Goal: Transaction & Acquisition: Obtain resource

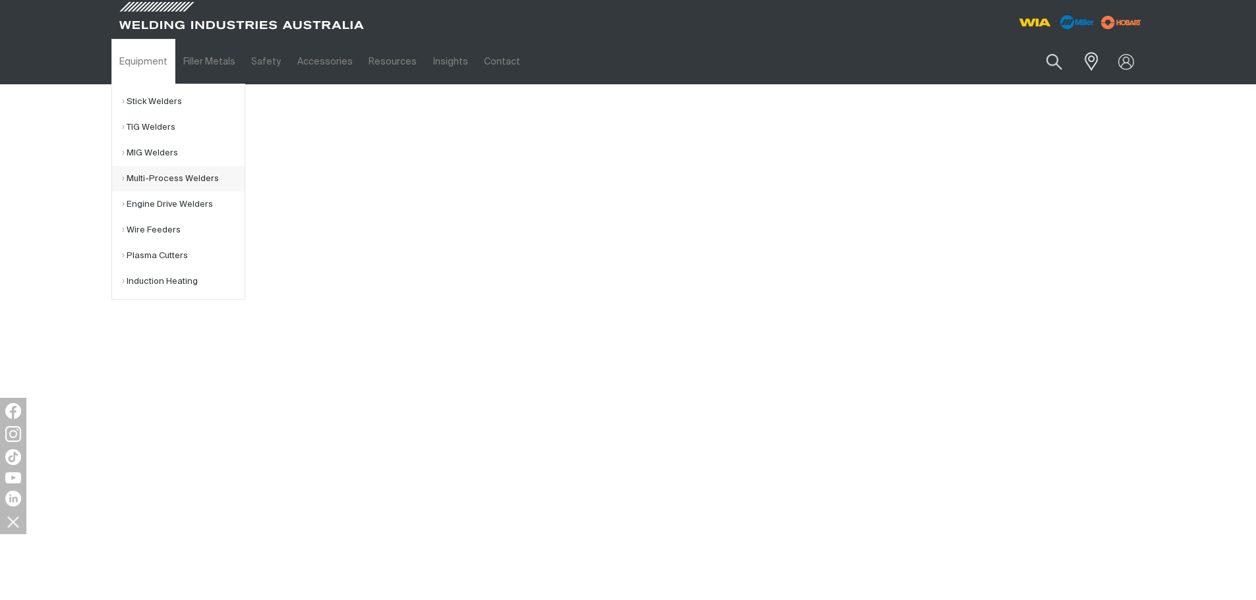
click at [164, 172] on link "Multi-Process Welders" at bounding box center [183, 179] width 123 height 26
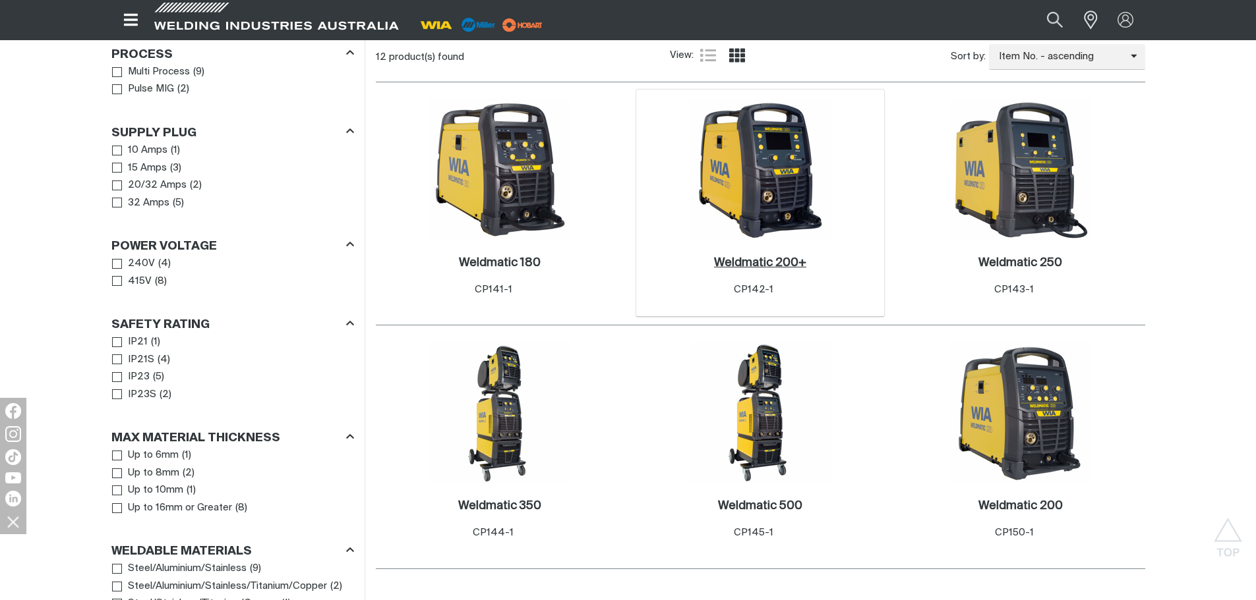
scroll to position [659, 0]
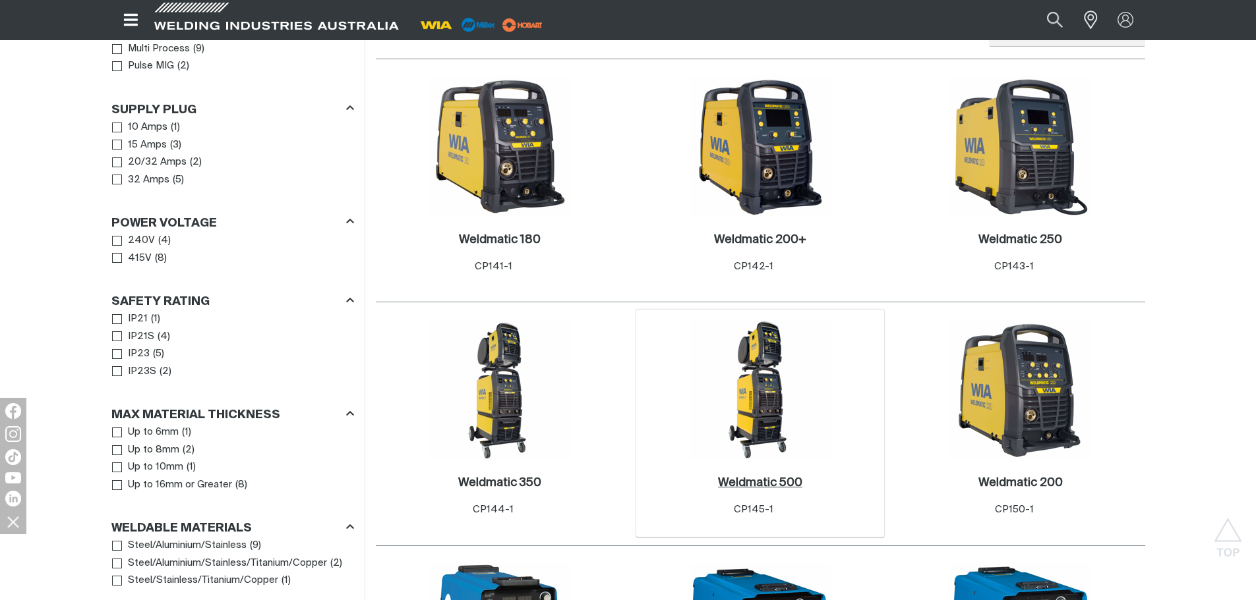
click at [764, 477] on h2 "Weldmatic 500 ." at bounding box center [760, 483] width 84 height 12
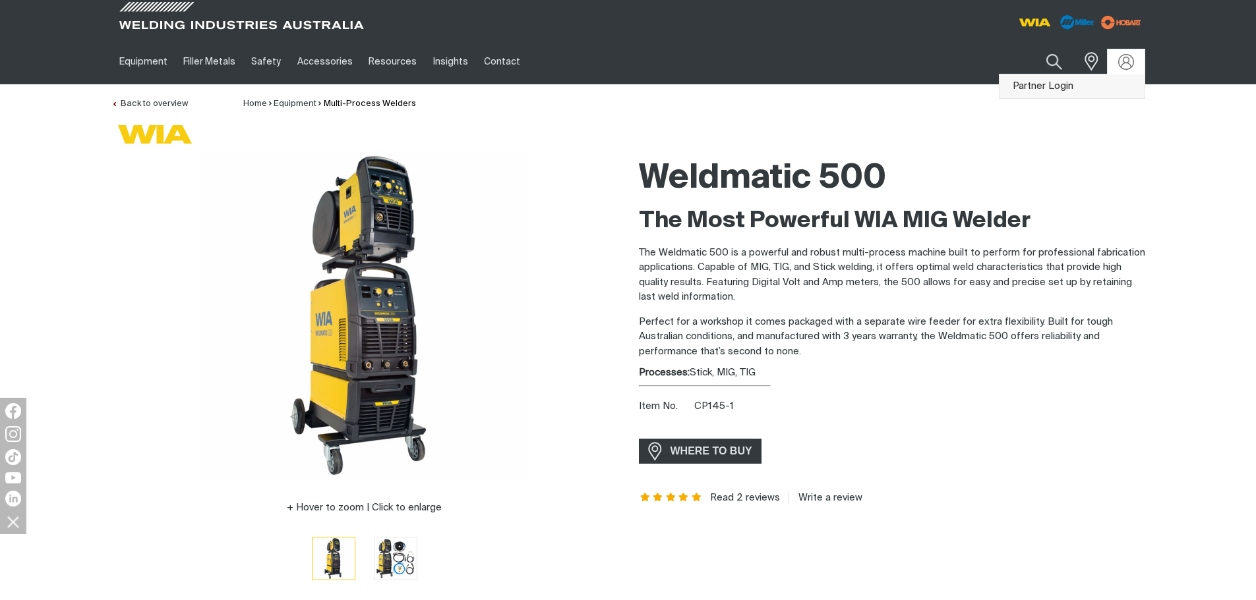
click at [1101, 82] on link "Partner Login" at bounding box center [1071, 86] width 145 height 24
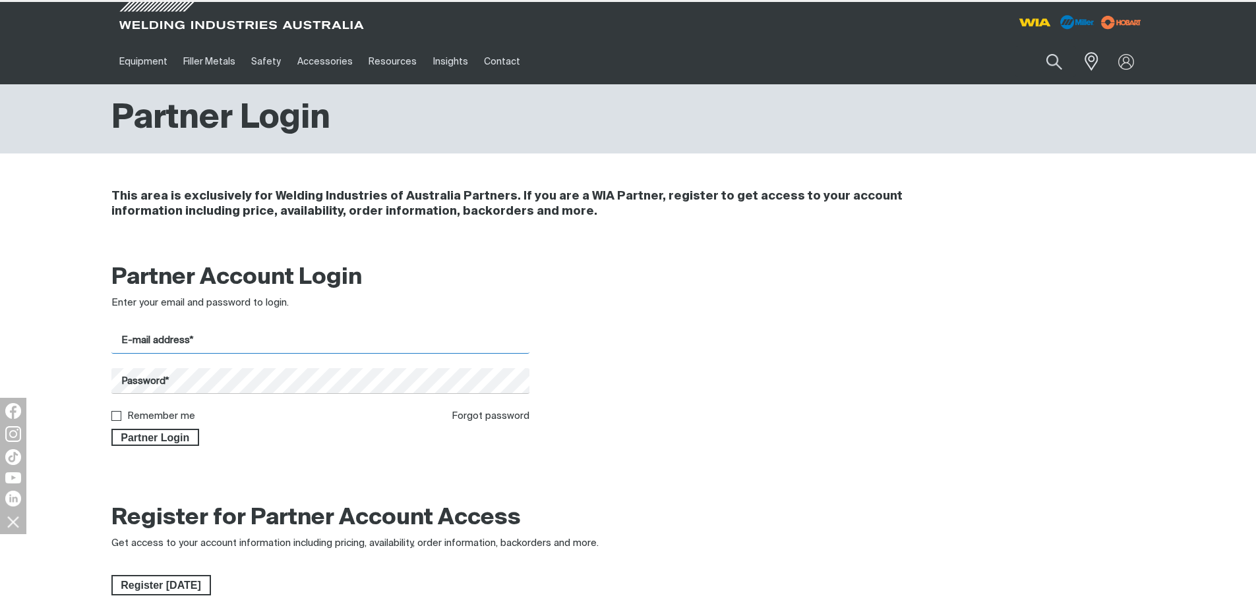
type input "[PERSON_NAME][EMAIL_ADDRESS][DOMAIN_NAME]"
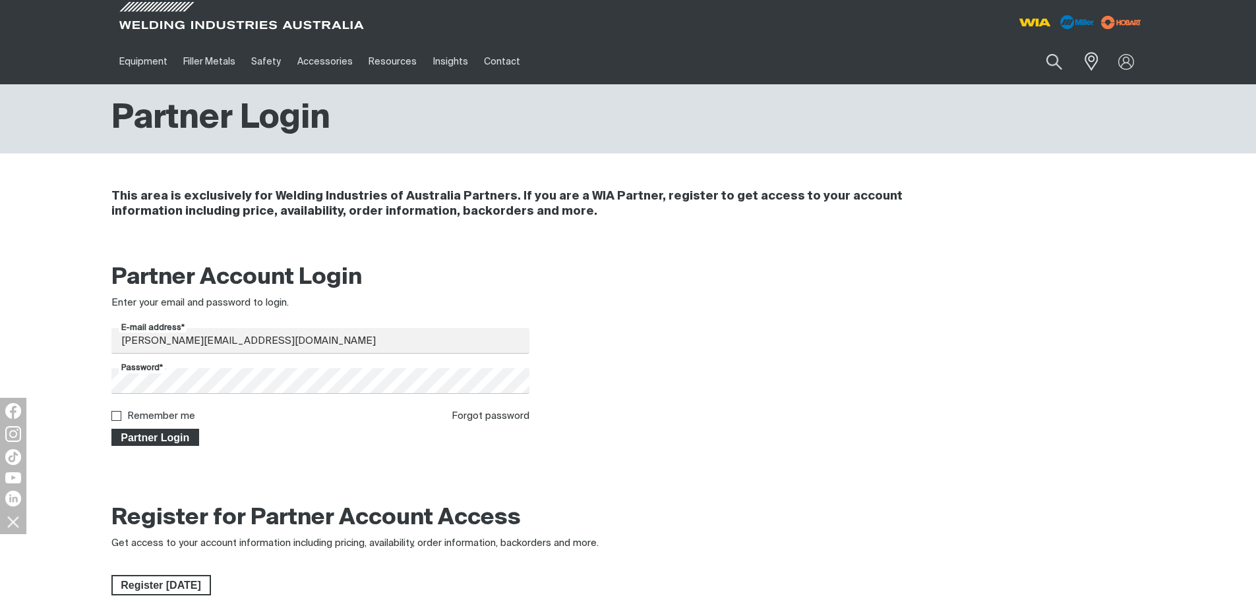
click at [180, 441] on span "Partner Login" at bounding box center [156, 437] width 86 height 17
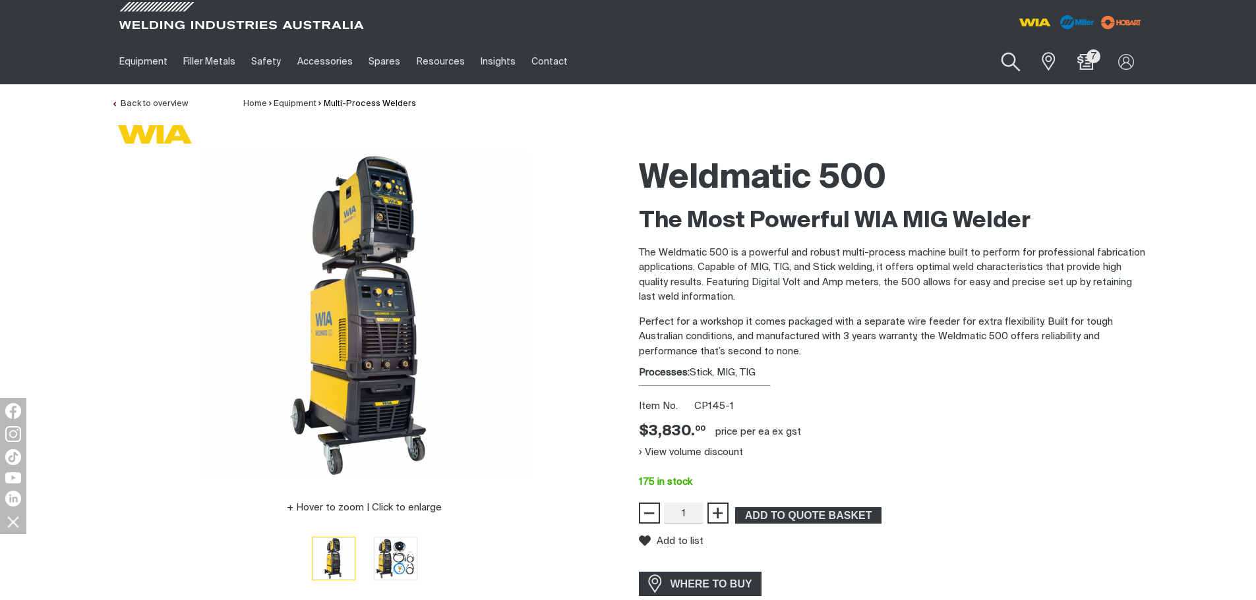
click at [1020, 54] on button "Search products" at bounding box center [1010, 63] width 53 height 38
click at [883, 64] on input "Search" at bounding box center [930, 62] width 203 height 30
type input "cp140-1"
click at [988, 46] on button "Search products" at bounding box center [1010, 61] width 45 height 31
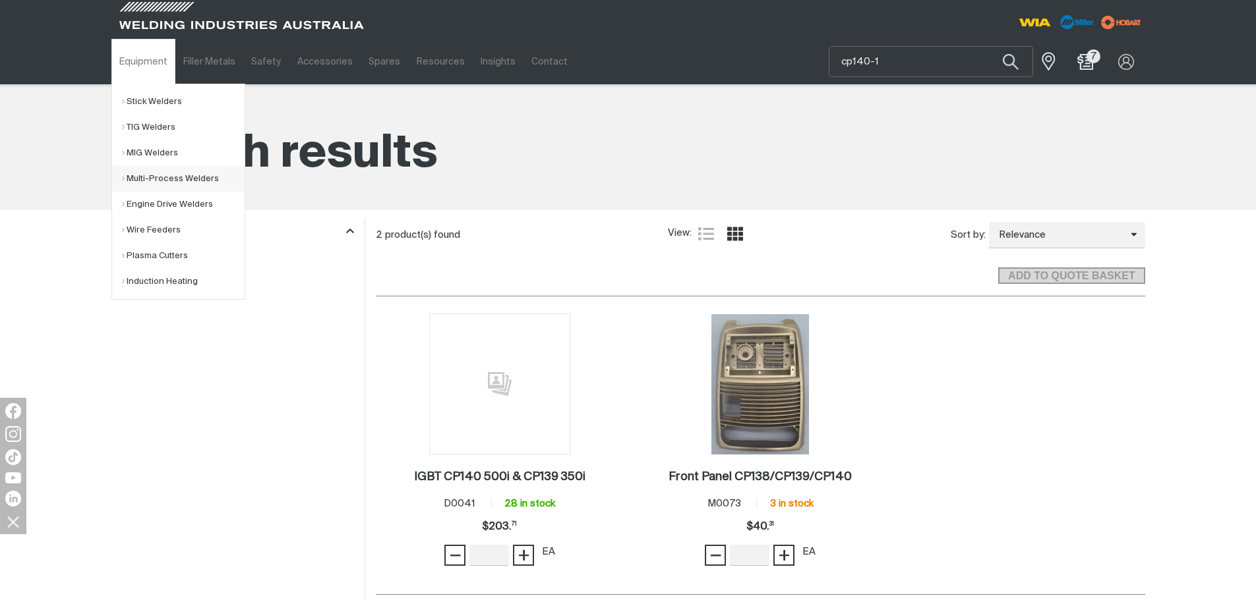
click at [171, 179] on link "Multi-Process Welders" at bounding box center [183, 179] width 123 height 26
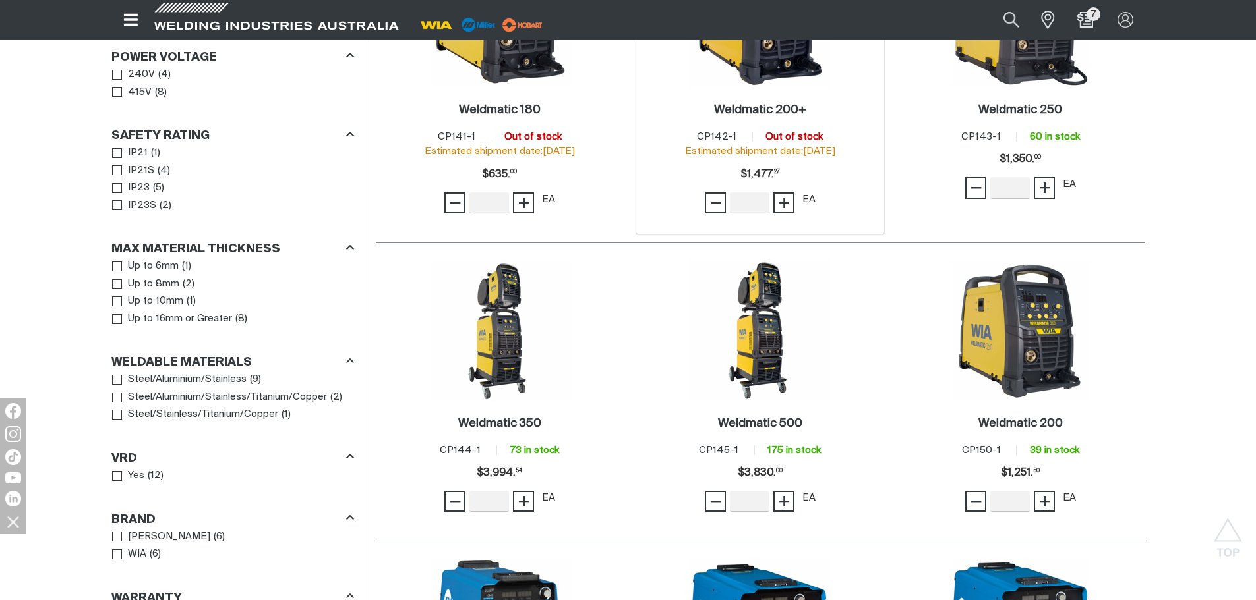
scroll to position [989, 0]
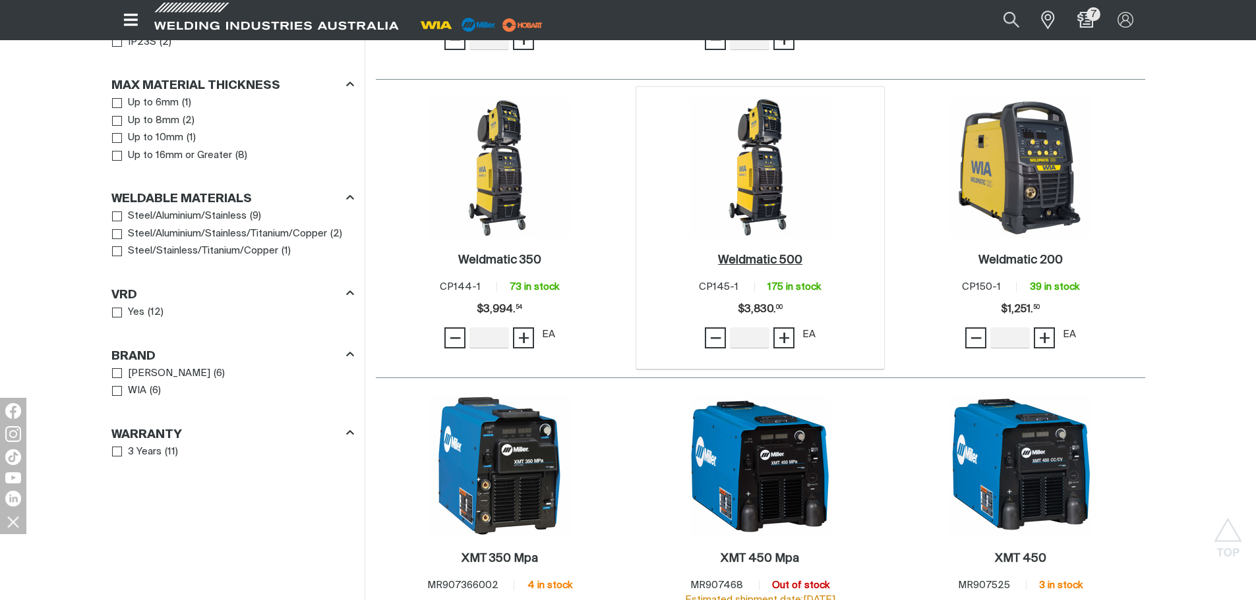
click at [786, 254] on h2 "Weldmatic 500 ." at bounding box center [760, 260] width 84 height 12
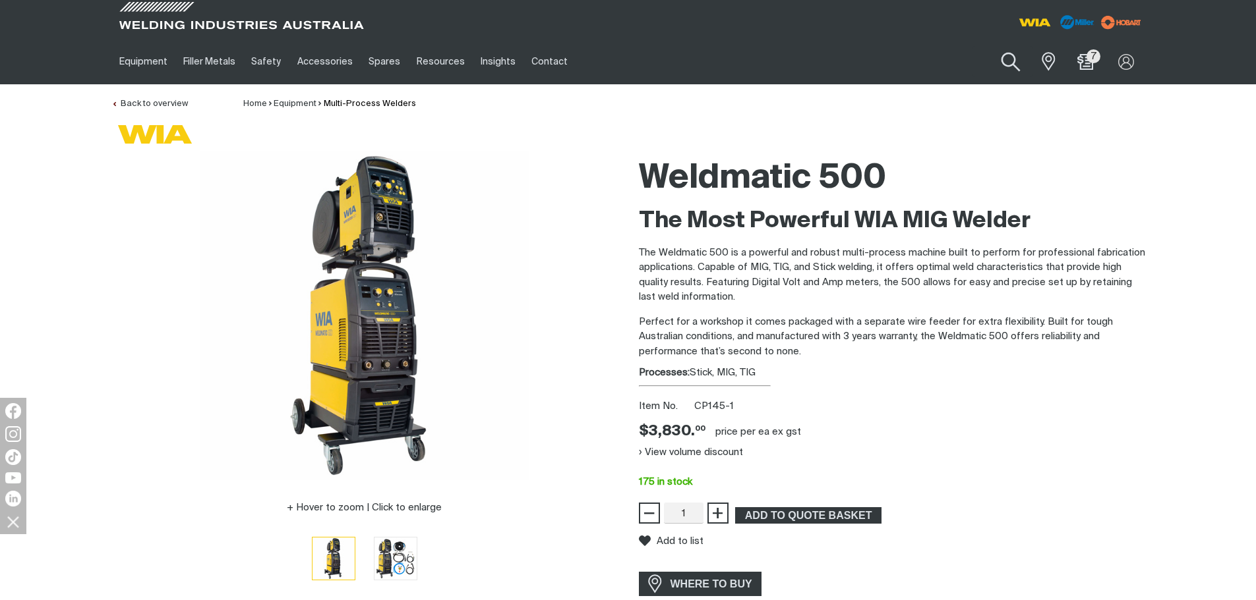
click at [1016, 65] on button "Search products" at bounding box center [1010, 63] width 53 height 38
click at [925, 73] on input "Search" at bounding box center [930, 62] width 203 height 30
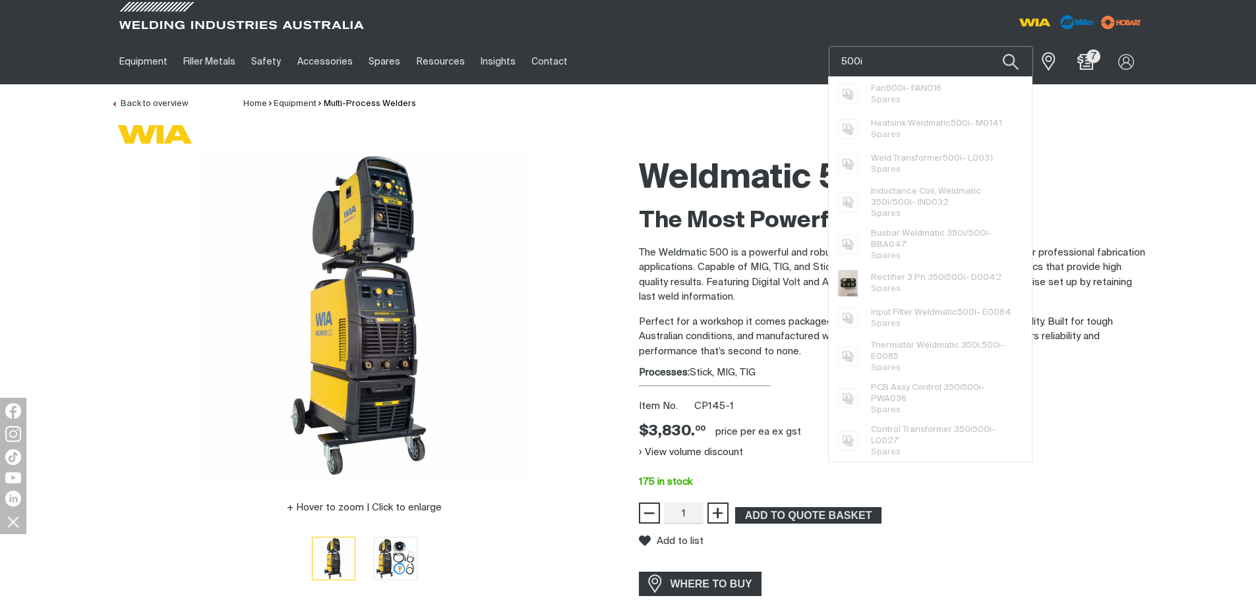
type input "500i"
click at [988, 46] on button "Search products" at bounding box center [1010, 61] width 45 height 31
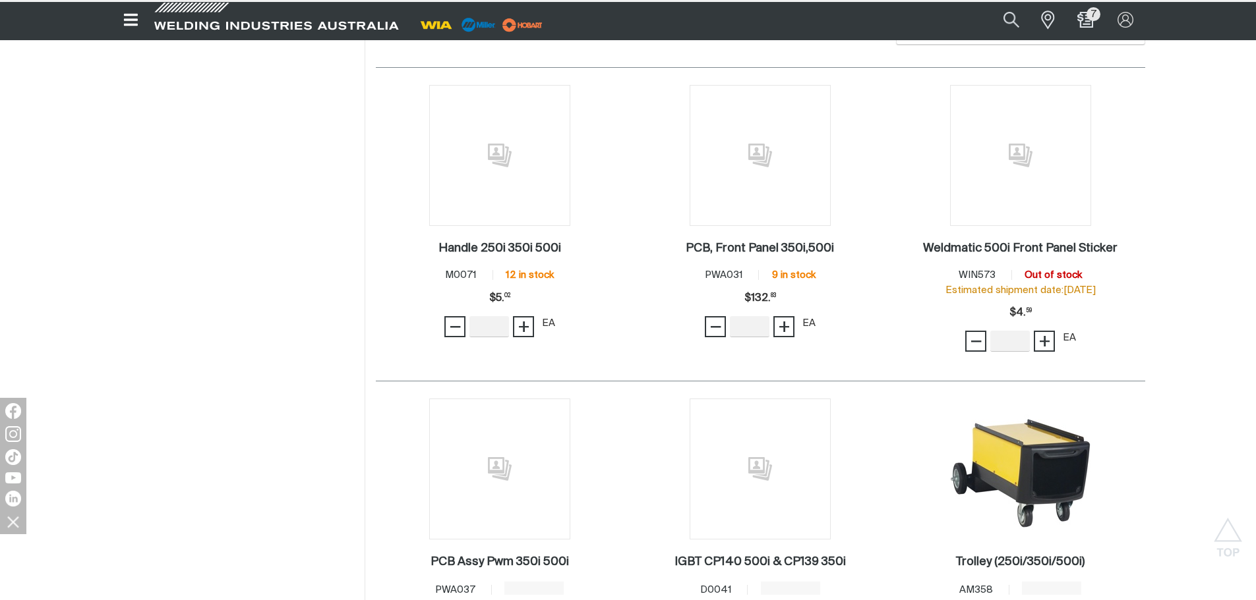
scroll to position [2175, 0]
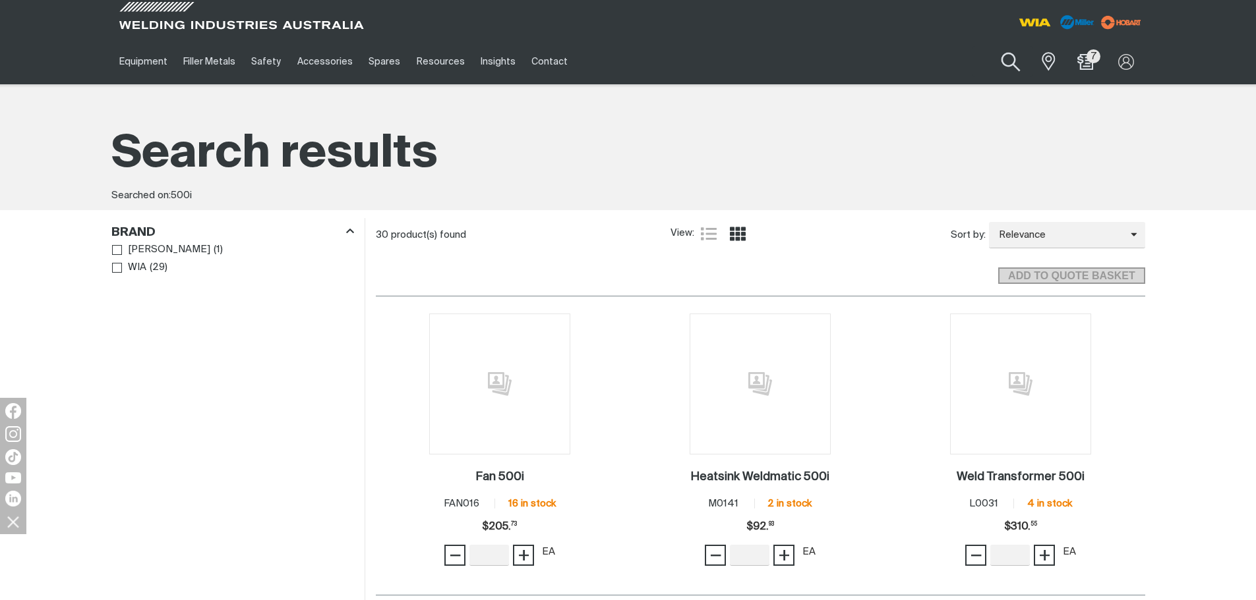
click at [1019, 63] on button "Search products" at bounding box center [1010, 63] width 53 height 38
click at [947, 68] on input "500i" at bounding box center [930, 62] width 203 height 30
drag, startPoint x: 937, startPoint y: 68, endPoint x: 755, endPoint y: 85, distance: 182.7
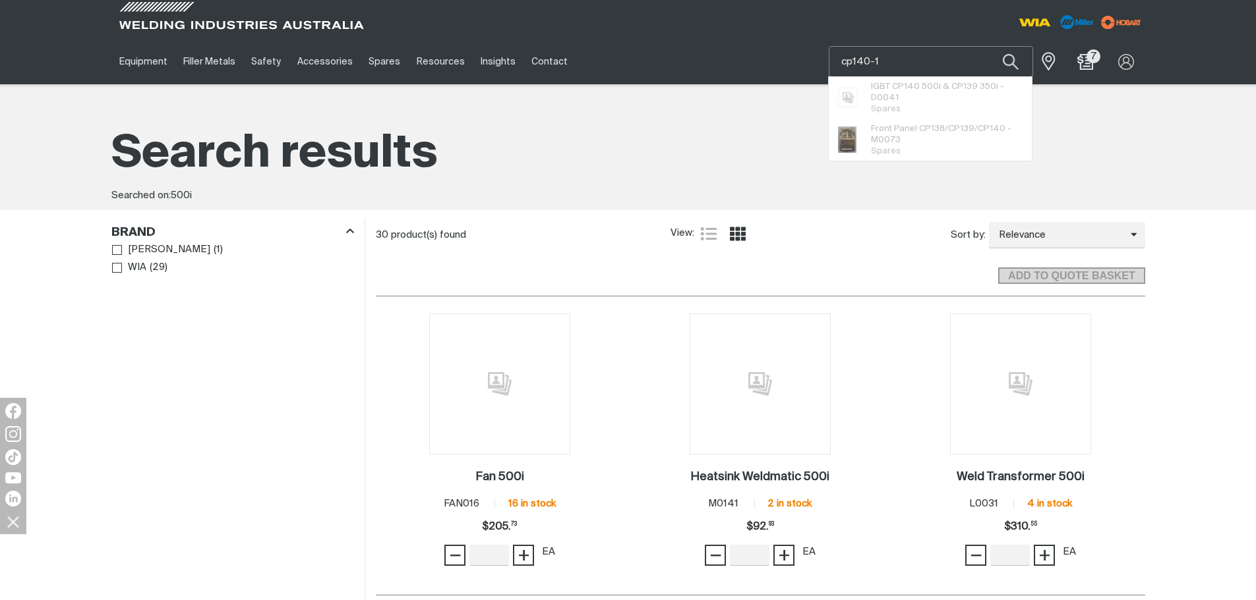
click at [988, 46] on button "Search products" at bounding box center [1010, 61] width 45 height 31
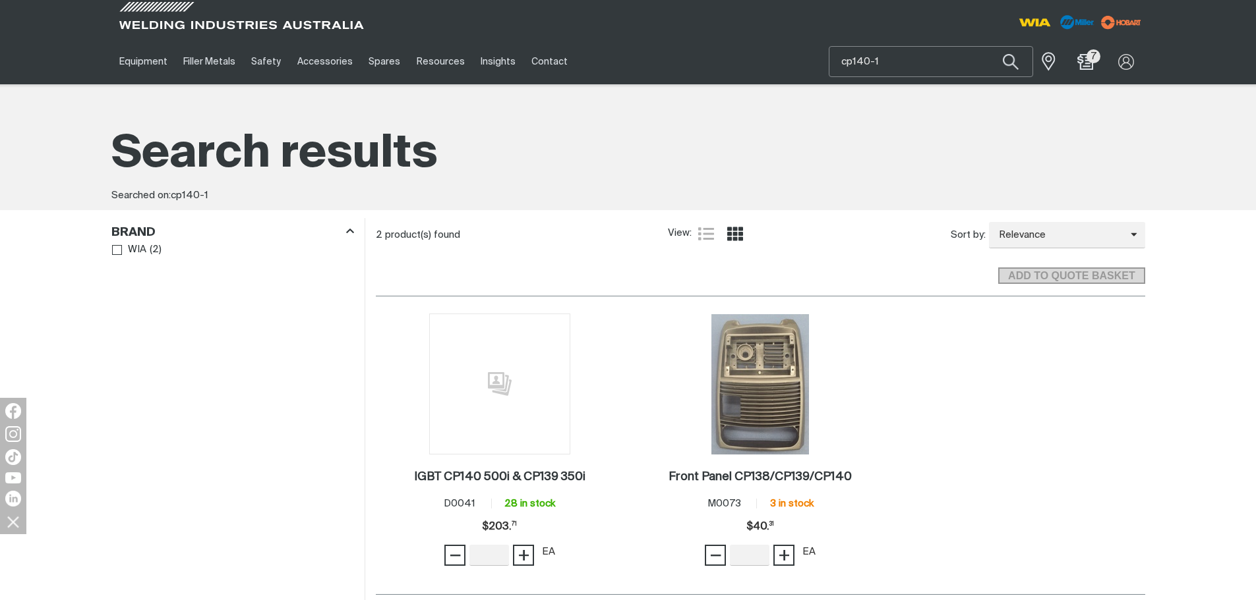
drag, startPoint x: 895, startPoint y: 64, endPoint x: 858, endPoint y: 54, distance: 38.2
click at [858, 54] on input "cp140-1" at bounding box center [930, 62] width 203 height 30
type input "cp145"
click at [875, 89] on span "Weldmatic 500 - CP145 -1" at bounding box center [922, 88] width 102 height 11
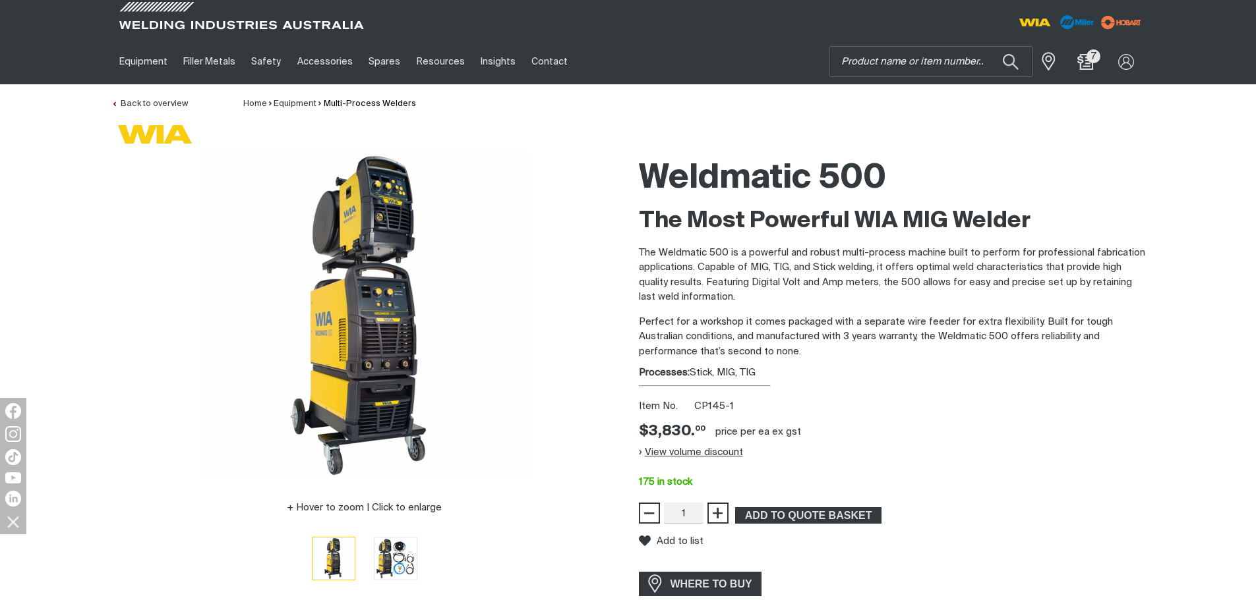
click at [655, 455] on button "View volume discount" at bounding box center [691, 452] width 104 height 21
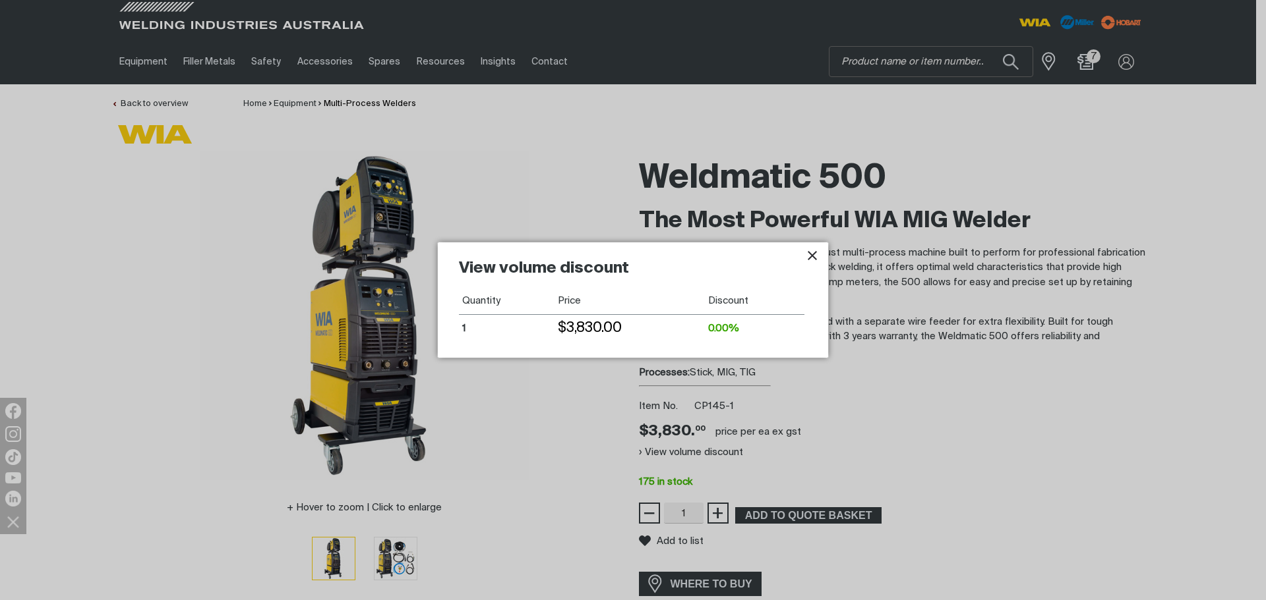
click at [807, 256] on icon "Close pop-up overlay" at bounding box center [812, 256] width 16 height 16
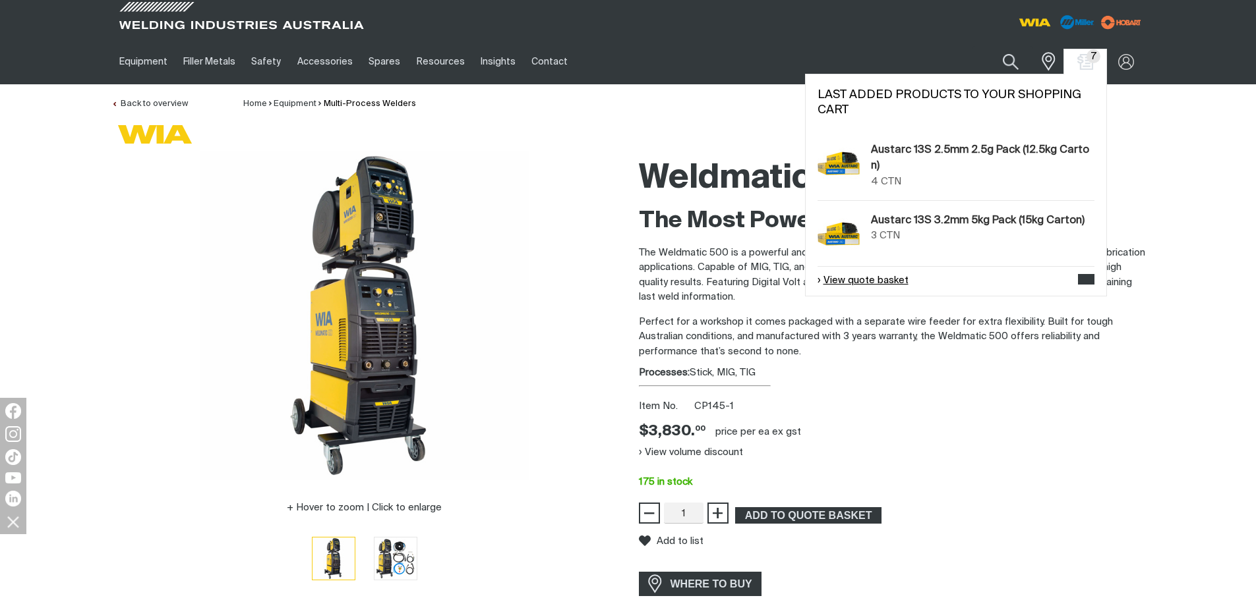
drag, startPoint x: 889, startPoint y: 285, endPoint x: 881, endPoint y: 279, distance: 9.5
click at [889, 285] on div "Last added products to your shopping cart Austarc 13S 2.5mm 2.5g Pack (12.5kg C…" at bounding box center [956, 185] width 302 height 223
click at [881, 279] on link "View quote basket" at bounding box center [862, 281] width 91 height 15
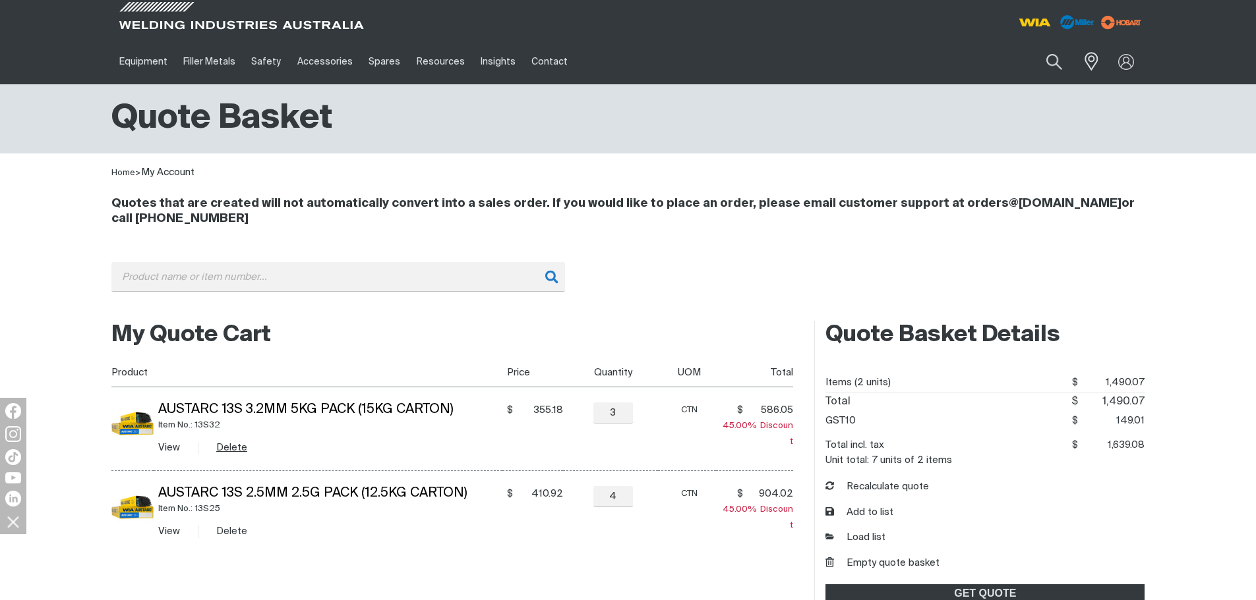
click at [241, 449] on button "Delete" at bounding box center [231, 447] width 31 height 15
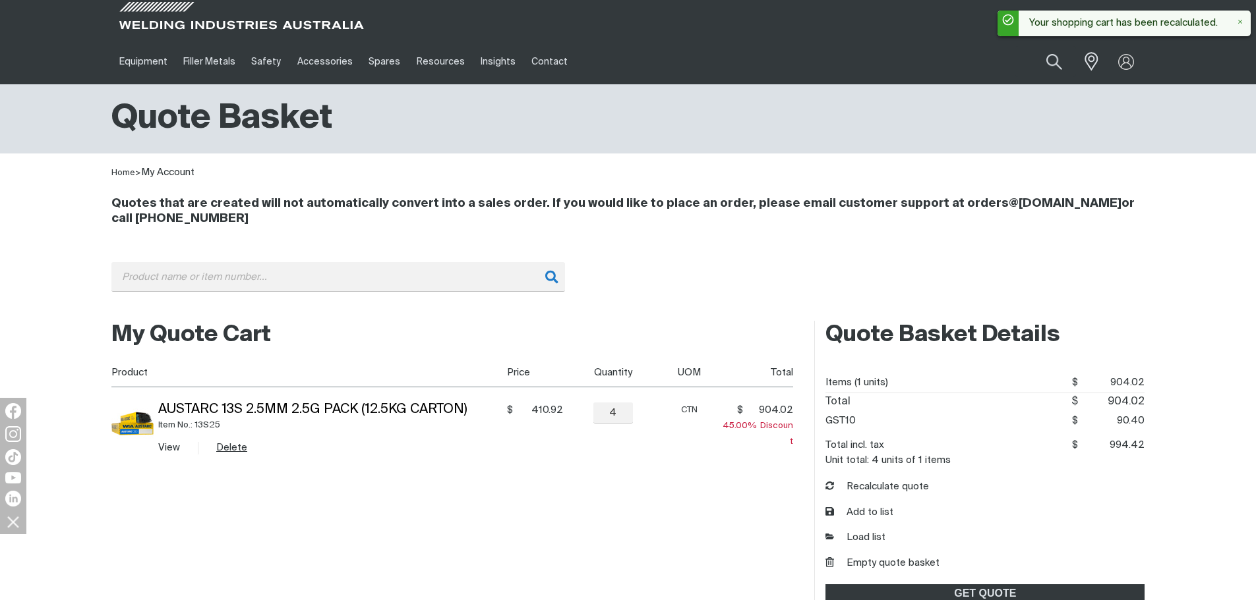
click at [221, 450] on button "Delete" at bounding box center [231, 447] width 31 height 15
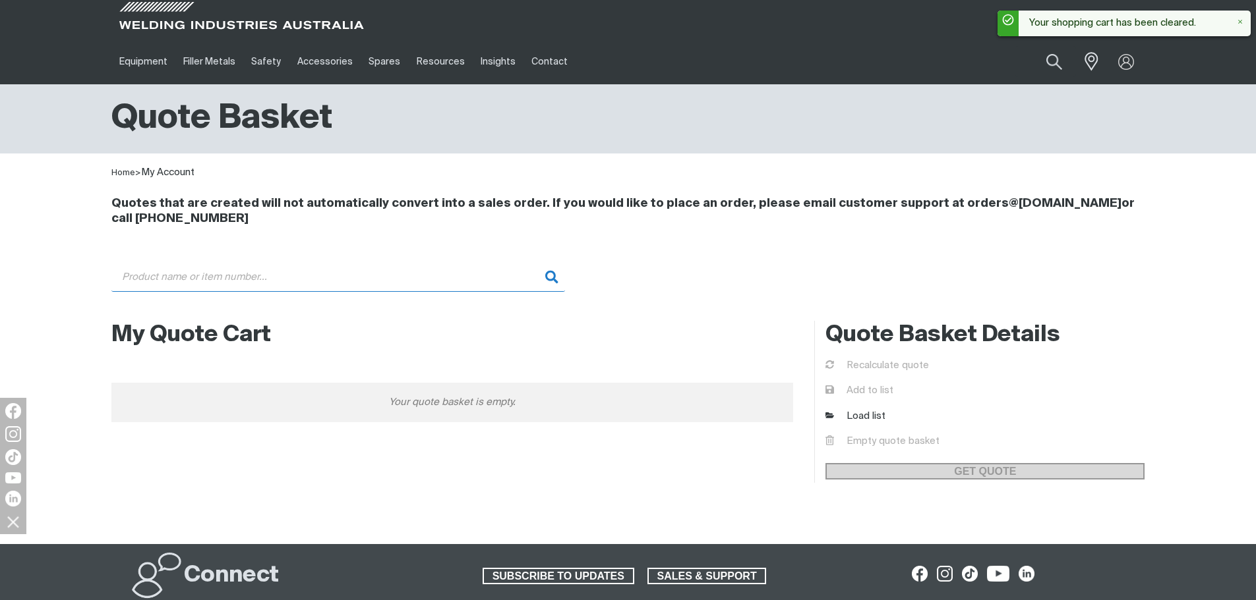
click at [297, 268] on input "Search" at bounding box center [338, 277] width 454 height 30
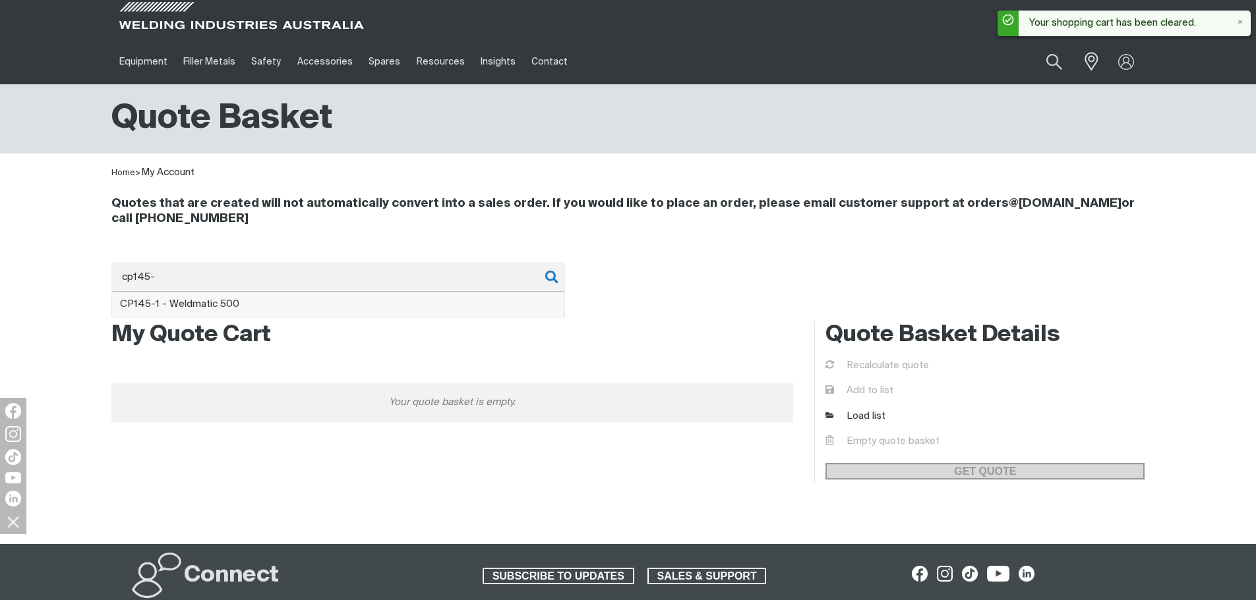
click at [316, 297] on li "CP145- 1 - Weldmatic 500" at bounding box center [338, 305] width 452 height 25
type input "CP145-1 - Weldmatic 500"
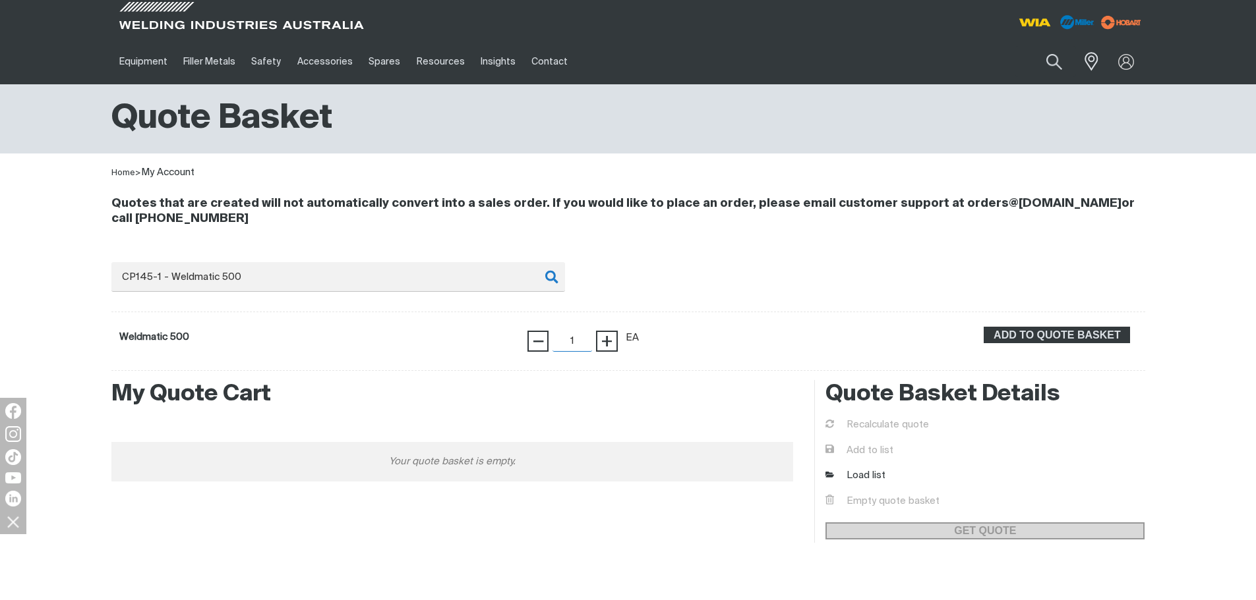
click at [587, 341] on input "1" at bounding box center [572, 341] width 40 height 21
click at [983, 327] on button "ADD TO QUOTE BASKET" at bounding box center [1056, 335] width 146 height 17
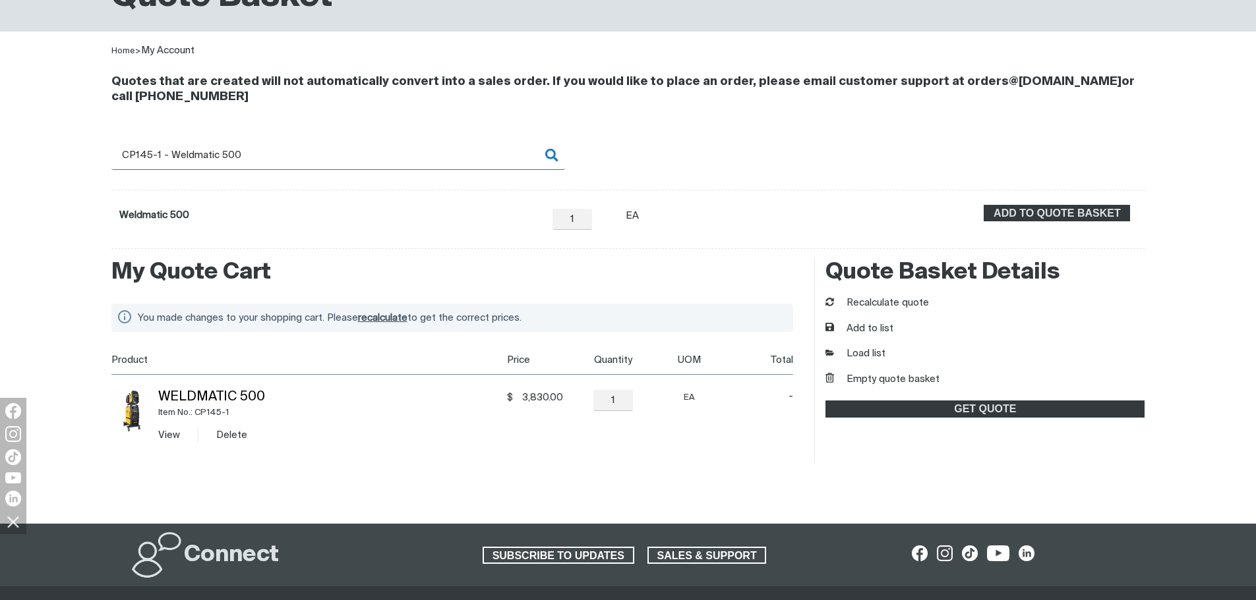
scroll to position [132, 0]
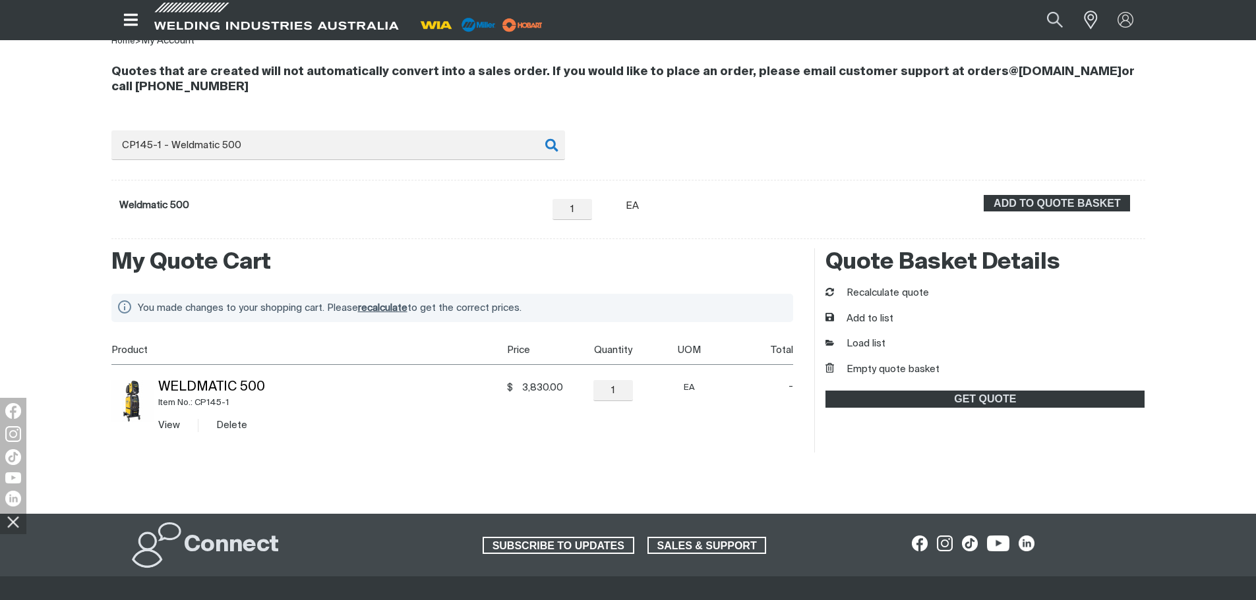
click at [241, 396] on div "Item No.: CP145-1" at bounding box center [330, 402] width 344 height 15
click at [237, 389] on link "Weldmatic 500" at bounding box center [211, 387] width 107 height 13
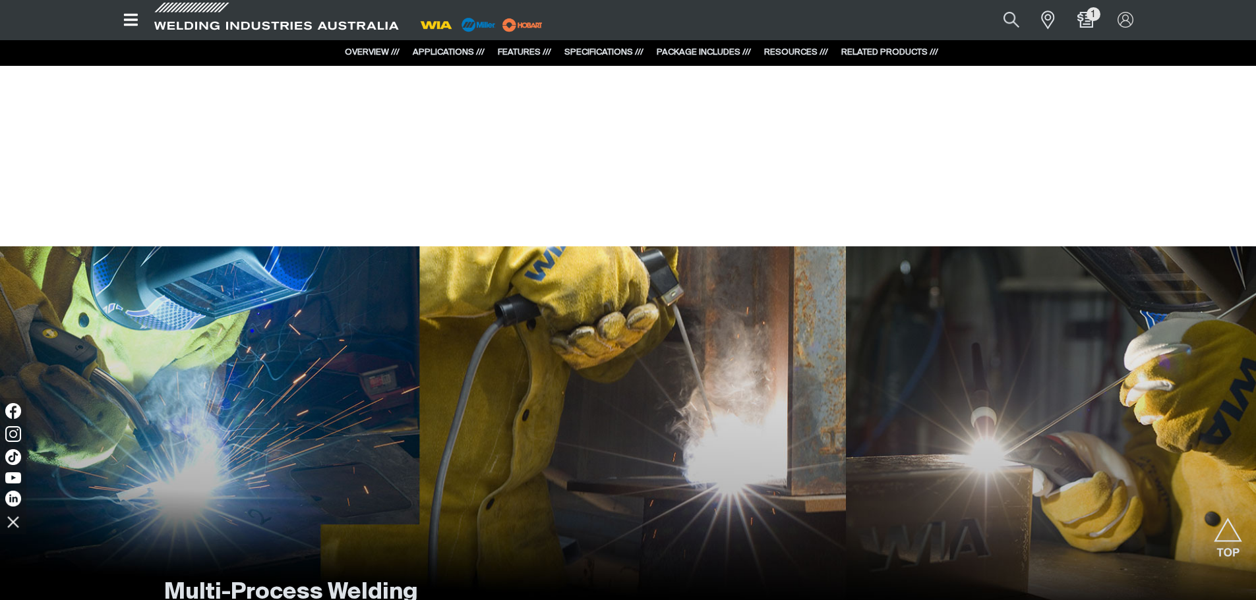
scroll to position [1384, 0]
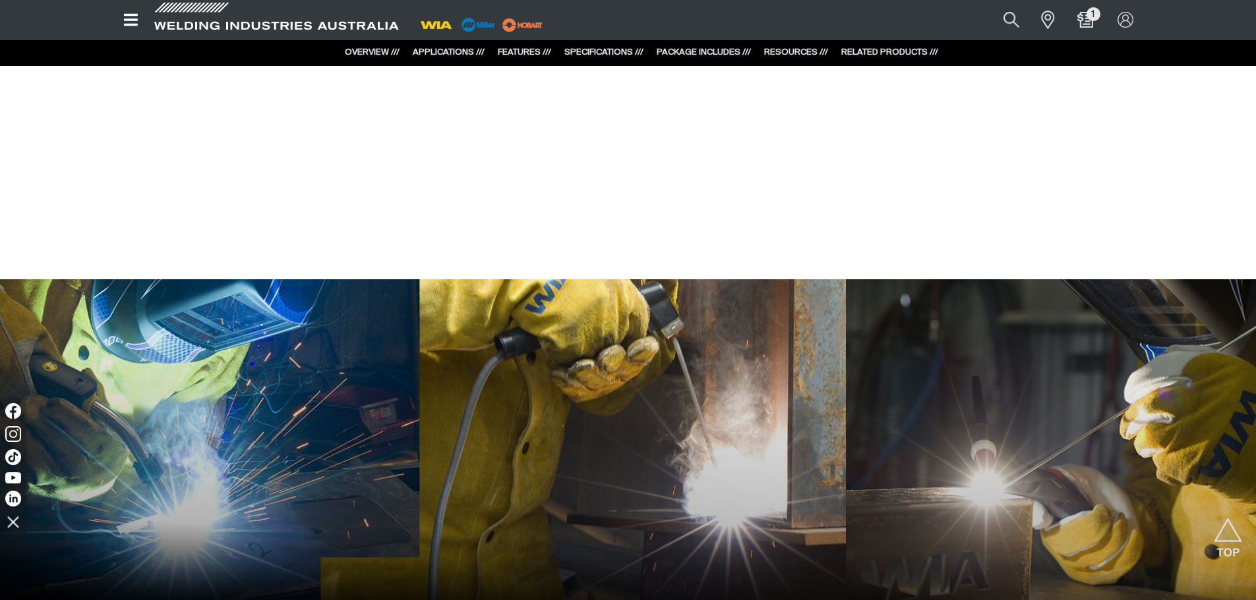
click at [817, 44] on div "OVERVIEW /// APPLICATIONS /// FEATURES /// SPECIFICATIONS /// PACKAGE INCLUDES …" at bounding box center [628, 53] width 620 height 26
click at [813, 49] on link "RESOURCES ///" at bounding box center [796, 52] width 64 height 9
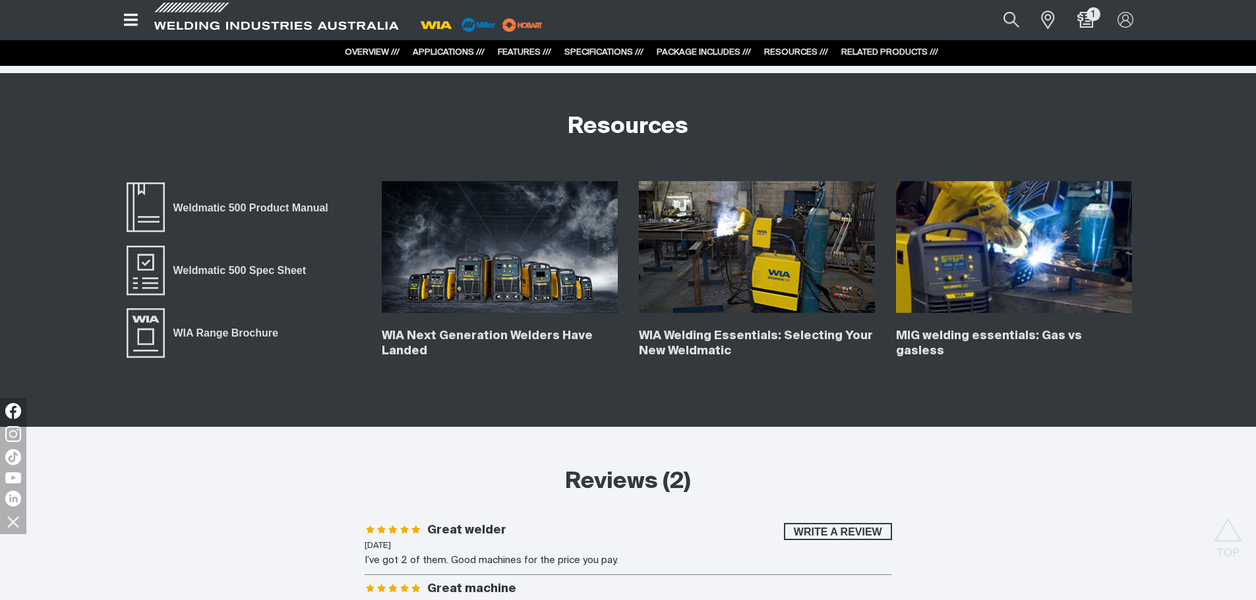
scroll to position [5020, 0]
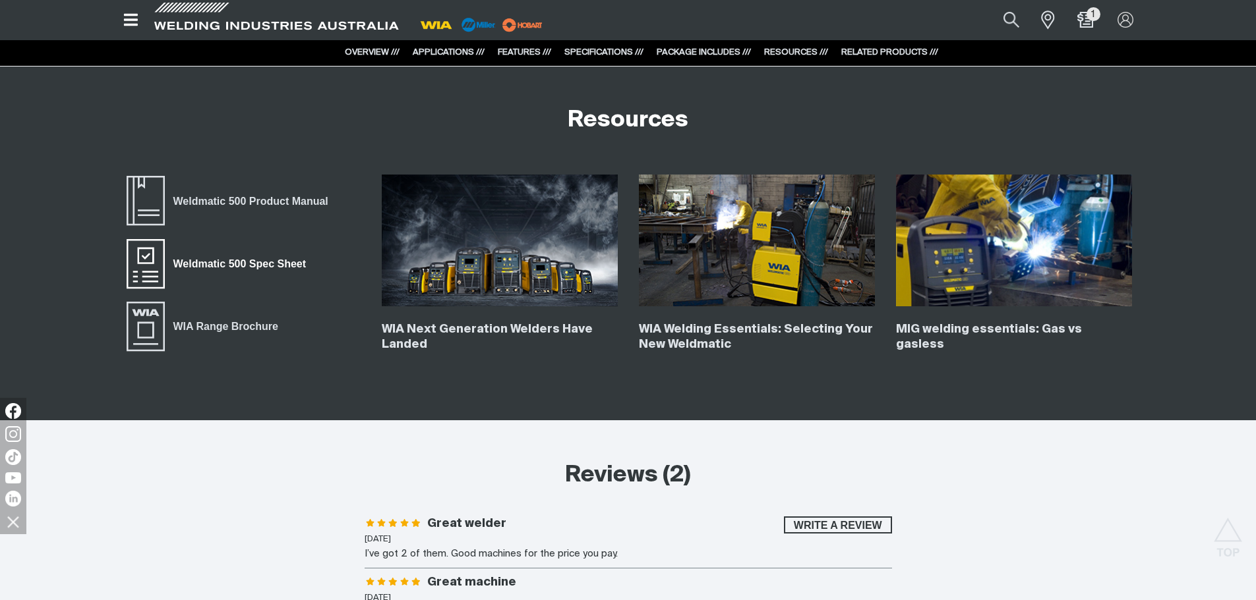
click at [211, 264] on span "Weldmatic 500 Spec Sheet" at bounding box center [240, 264] width 150 height 17
click at [225, 324] on span "WIA Range Brochure" at bounding box center [226, 326] width 122 height 17
